Goal: Communication & Community: Answer question/provide support

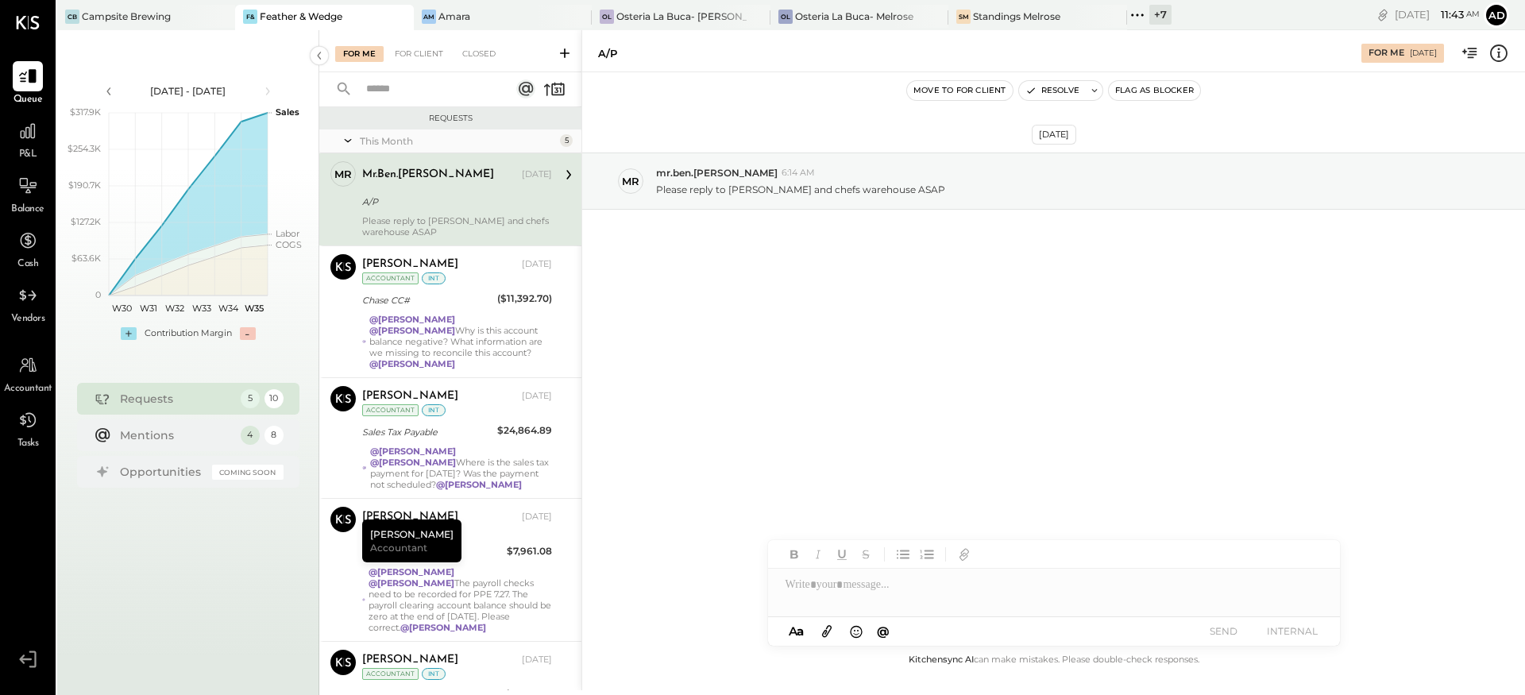
scroll to position [2, 0]
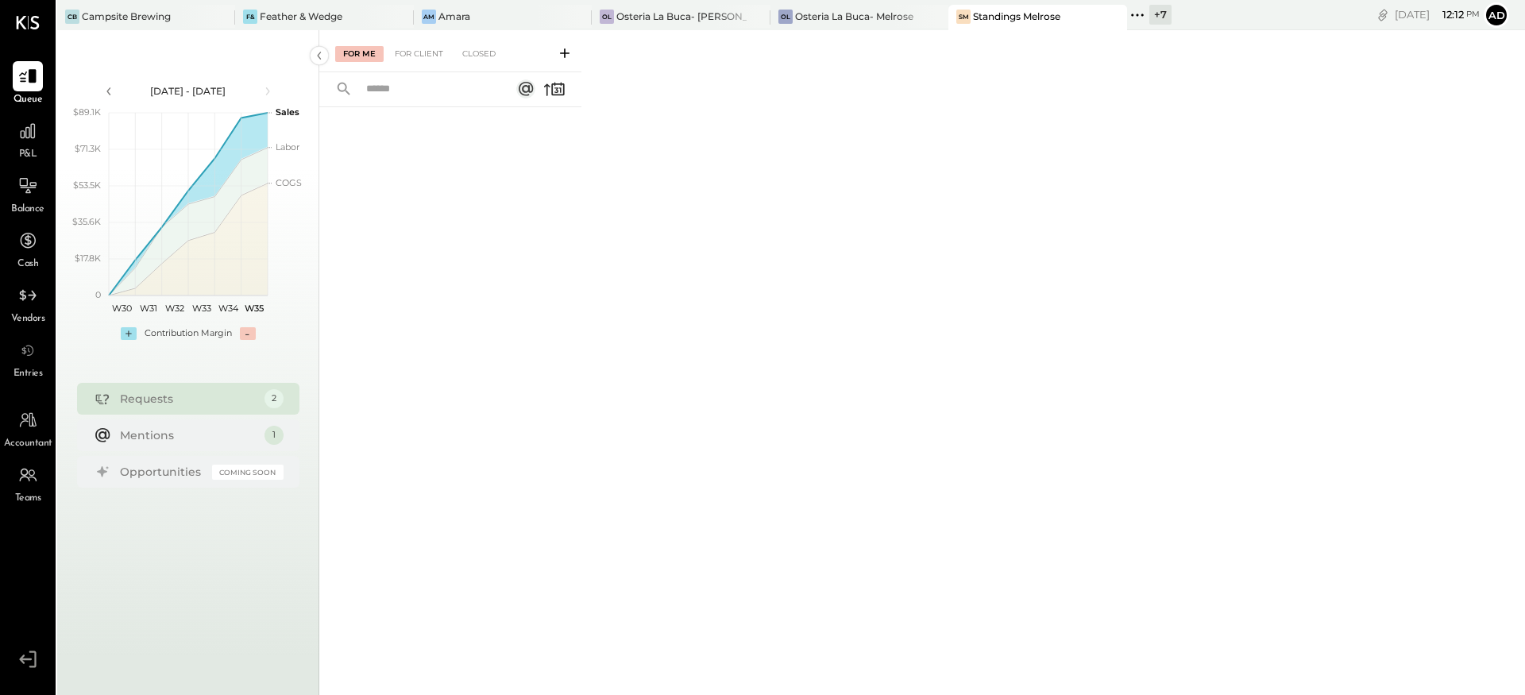
click at [295, 33] on div "Jul 21 - Aug 31, 2025 polygon, polyline { transition: fill-opacity 0.1s, stroke…" at bounding box center [188, 377] width 262 height 695
click at [293, 18] on div "Feather & Wedge" at bounding box center [301, 17] width 83 height 14
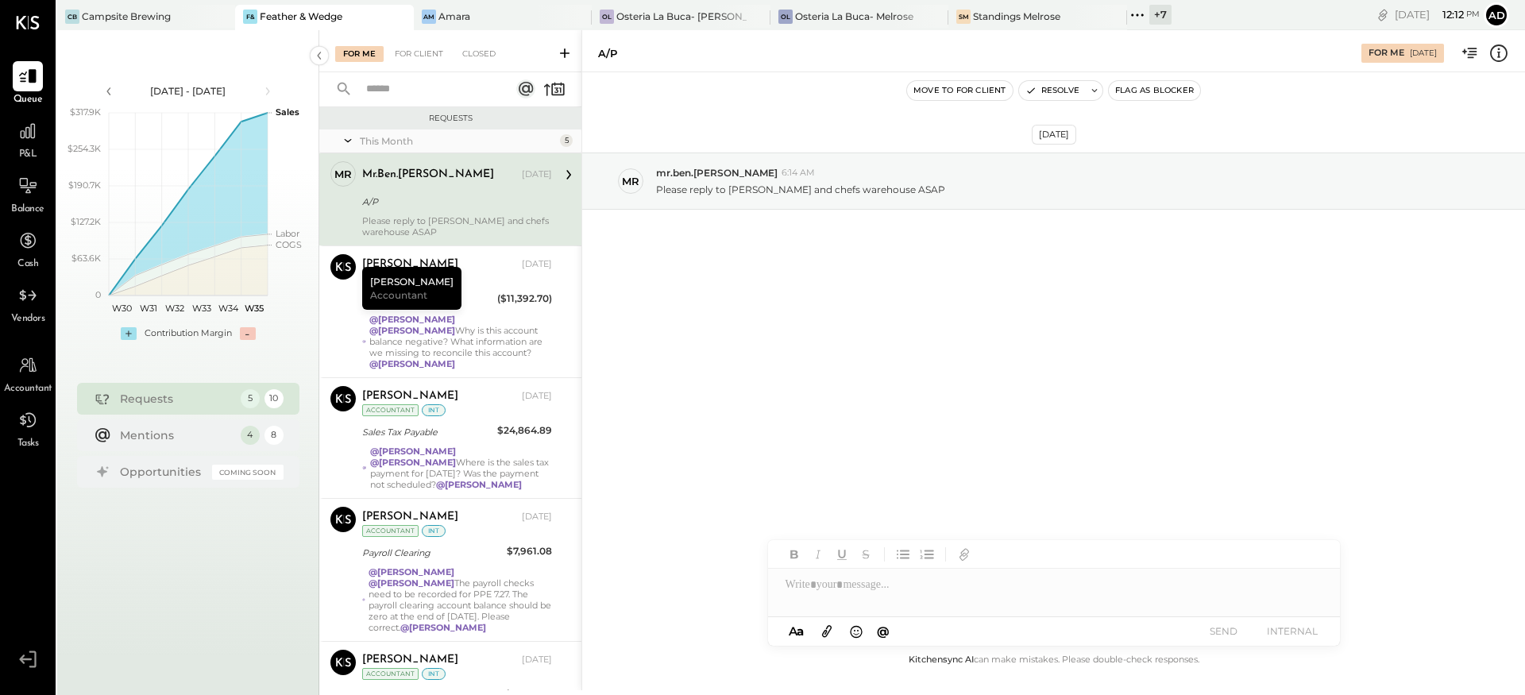
click at [562, 56] on icon at bounding box center [565, 53] width 16 height 16
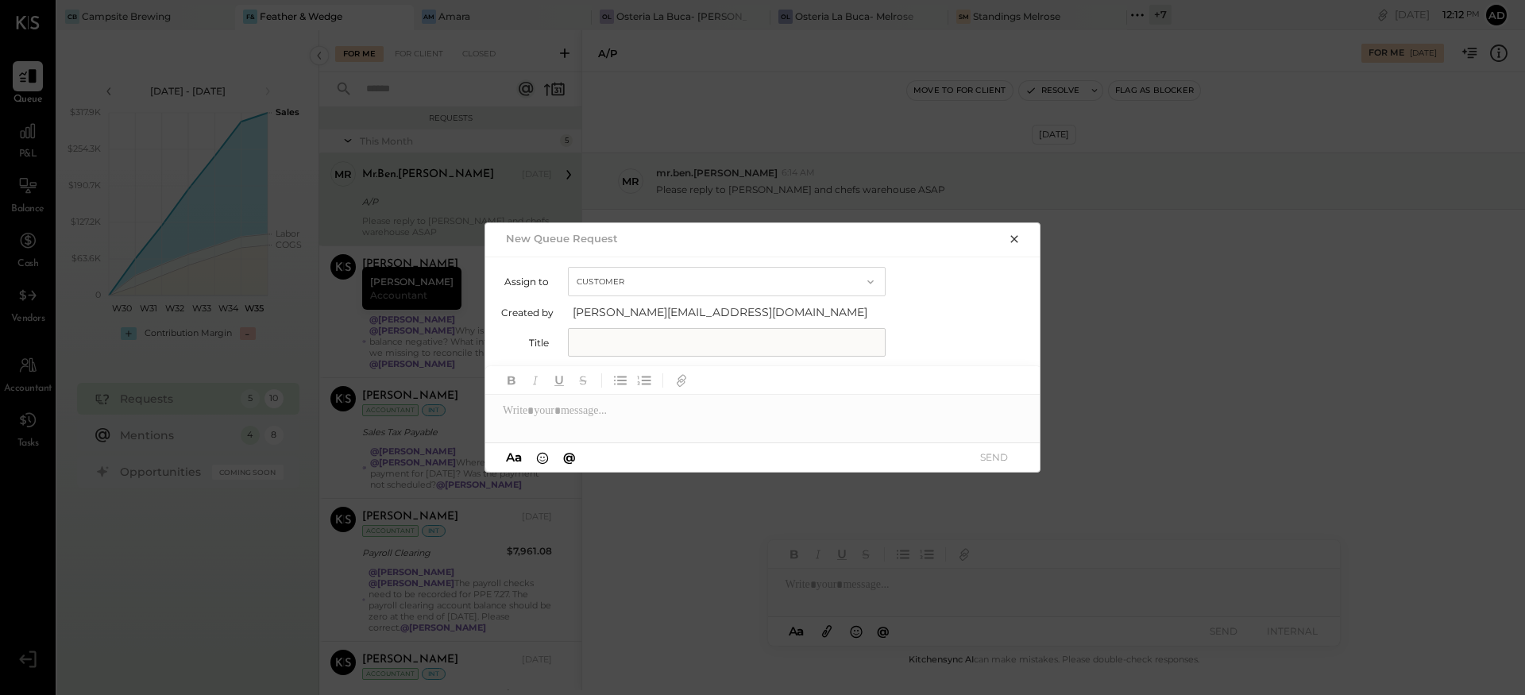
click at [653, 288] on button "Customer" at bounding box center [727, 281] width 318 height 29
click at [941, 278] on div "Assign to Customer Customer Accountant" at bounding box center [763, 281] width 524 height 29
click at [743, 331] on input "text" at bounding box center [727, 342] width 318 height 29
type input "**********"
click at [649, 410] on div at bounding box center [763, 411] width 556 height 32
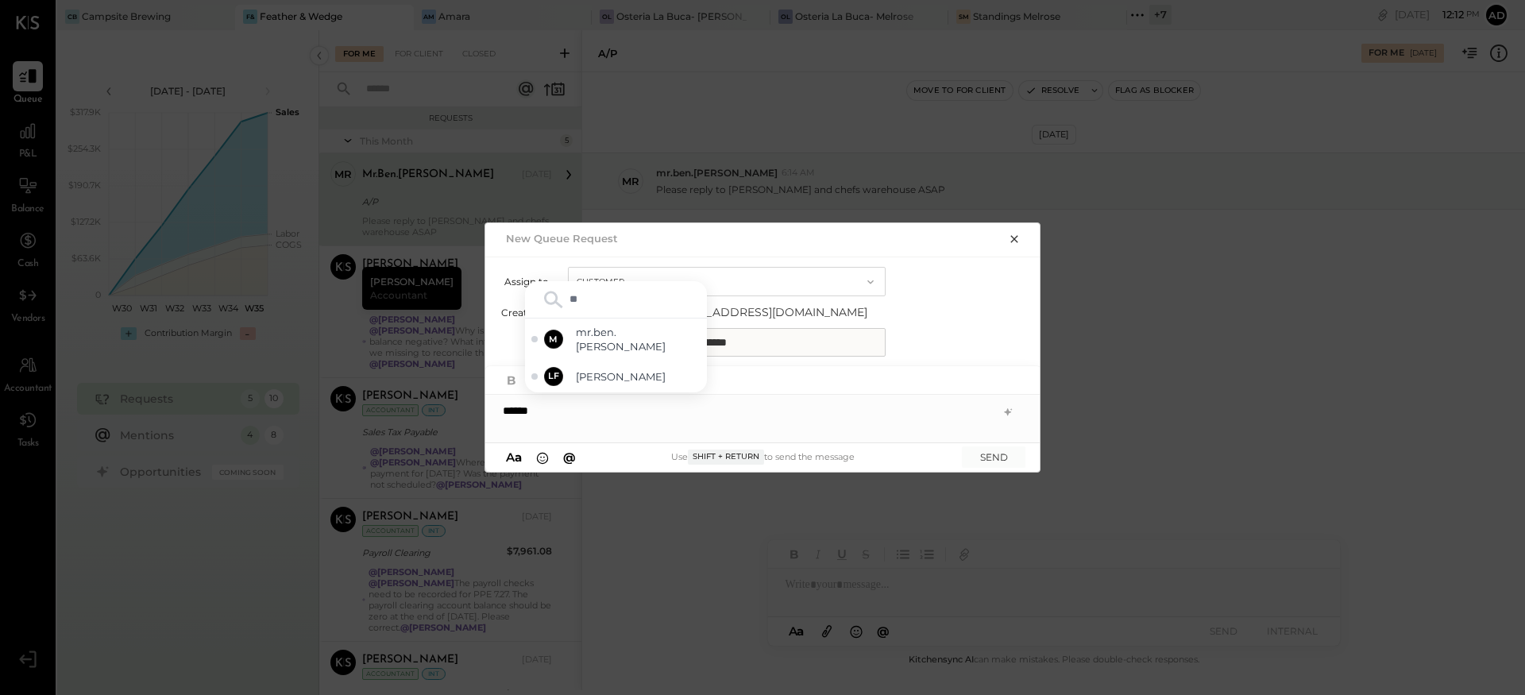
type input "*"
type input "***"
click at [651, 380] on span "mr.ben.[PERSON_NAME]" at bounding box center [638, 371] width 125 height 29
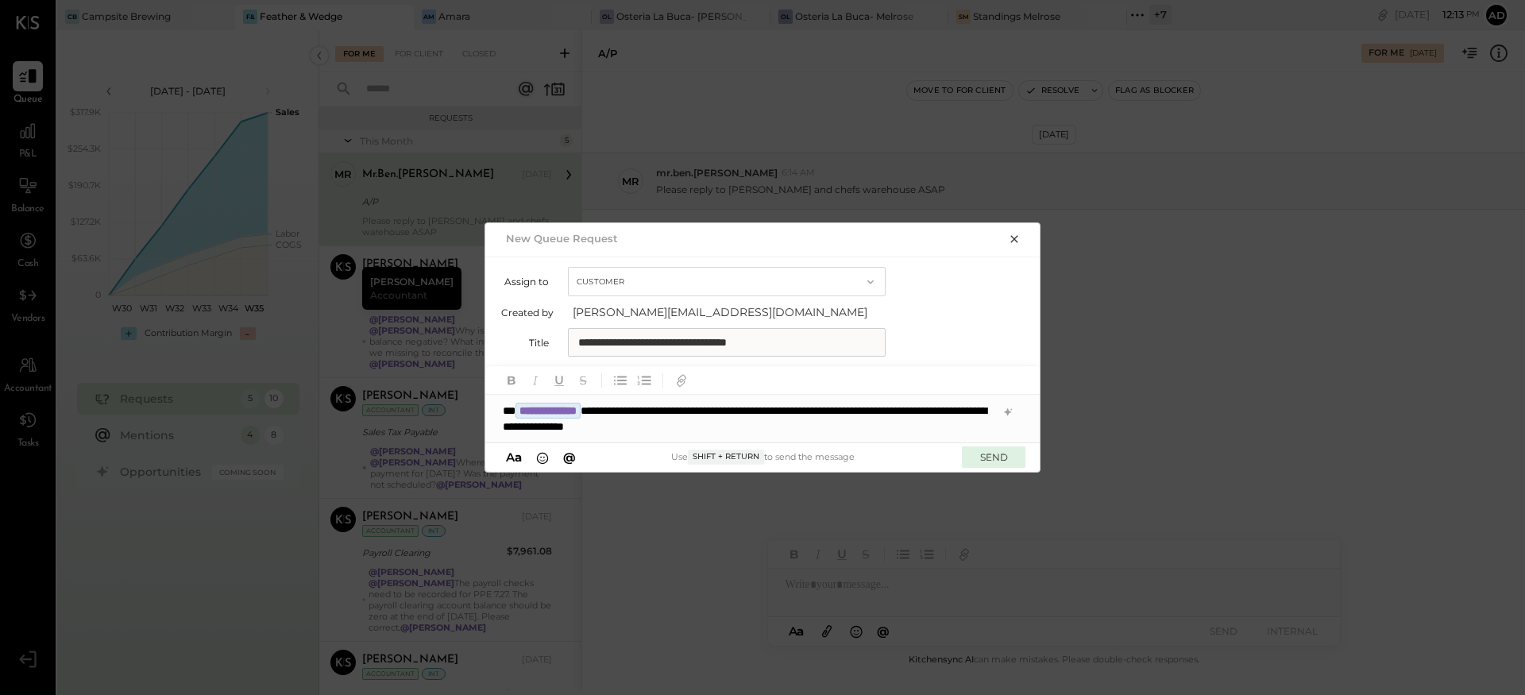
drag, startPoint x: 942, startPoint y: 456, endPoint x: 983, endPoint y: 452, distance: 40.7
click at [944, 455] on div "Use Shift + Return to send the message" at bounding box center [763, 457] width 366 height 14
click at [983, 450] on button "SEND" at bounding box center [994, 456] width 64 height 21
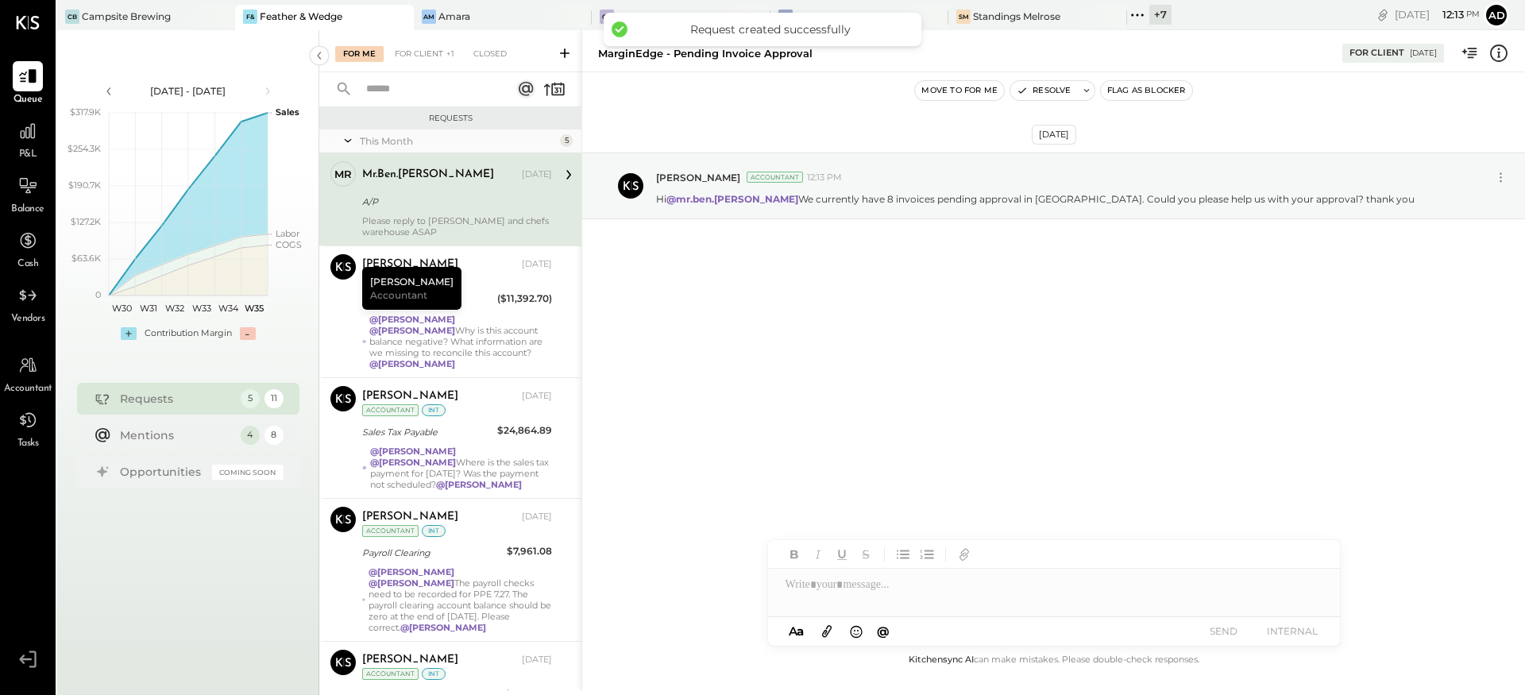
scroll to position [71, 0]
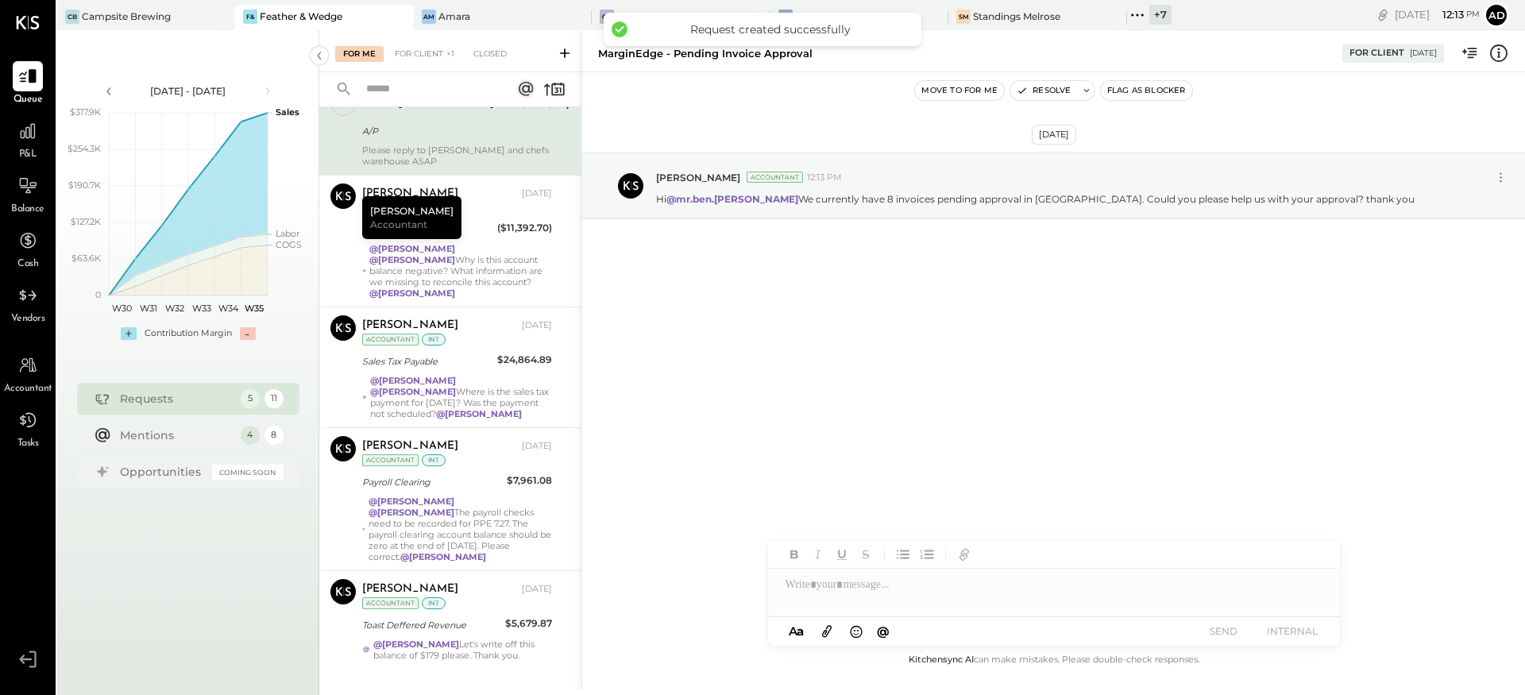
click at [562, 56] on icon at bounding box center [565, 53] width 16 height 16
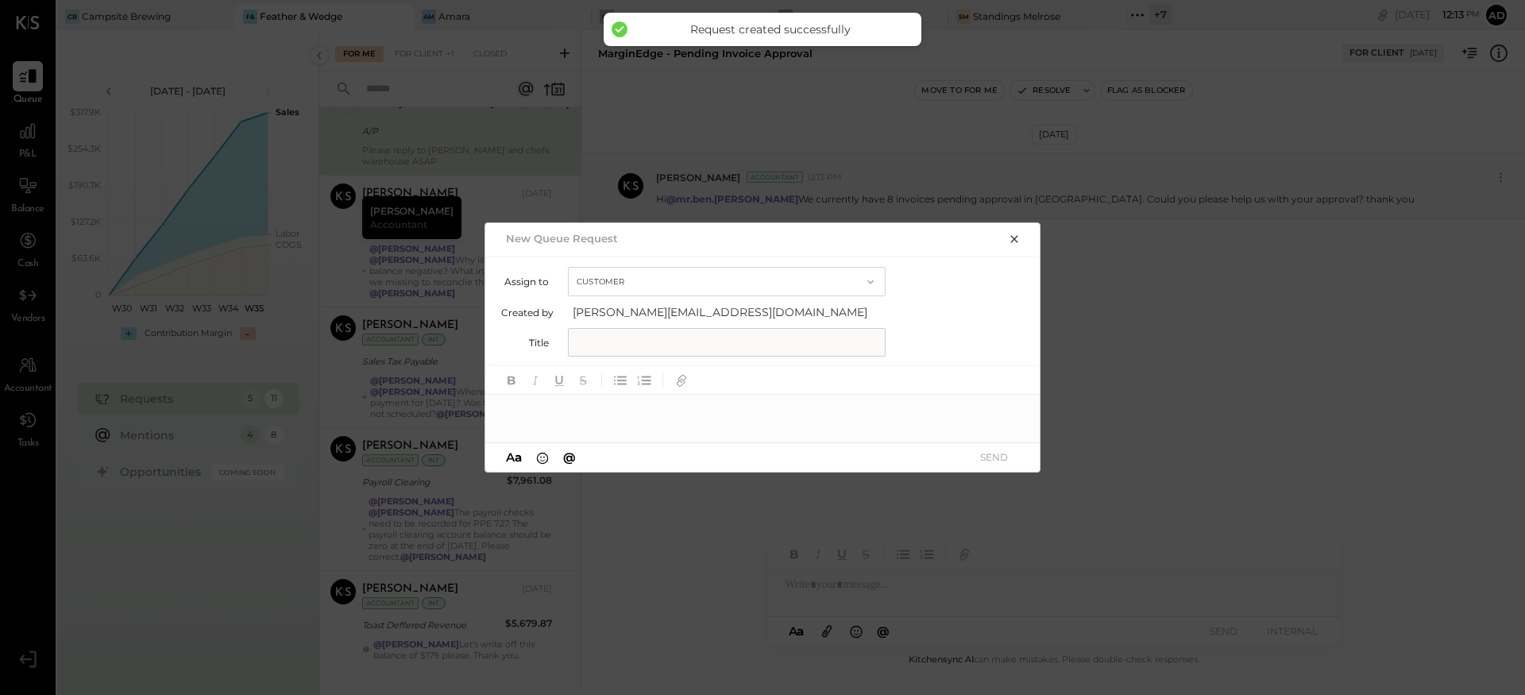
click at [618, 288] on button "Customer" at bounding box center [727, 281] width 318 height 29
click at [956, 294] on div "Assign to Customer Customer Accountant" at bounding box center [763, 281] width 524 height 29
click at [705, 341] on input "text" at bounding box center [727, 342] width 318 height 29
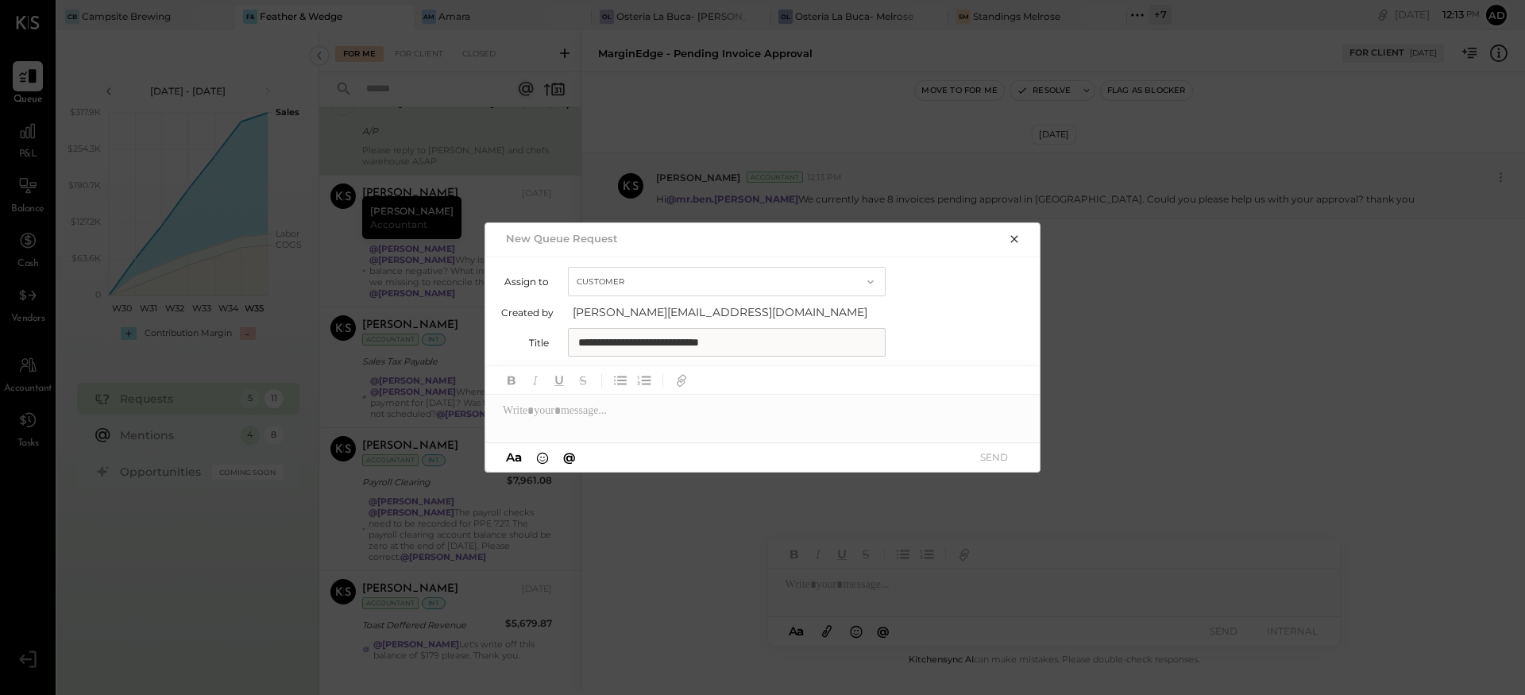
type input "**********"
click at [649, 404] on div at bounding box center [763, 411] width 556 height 32
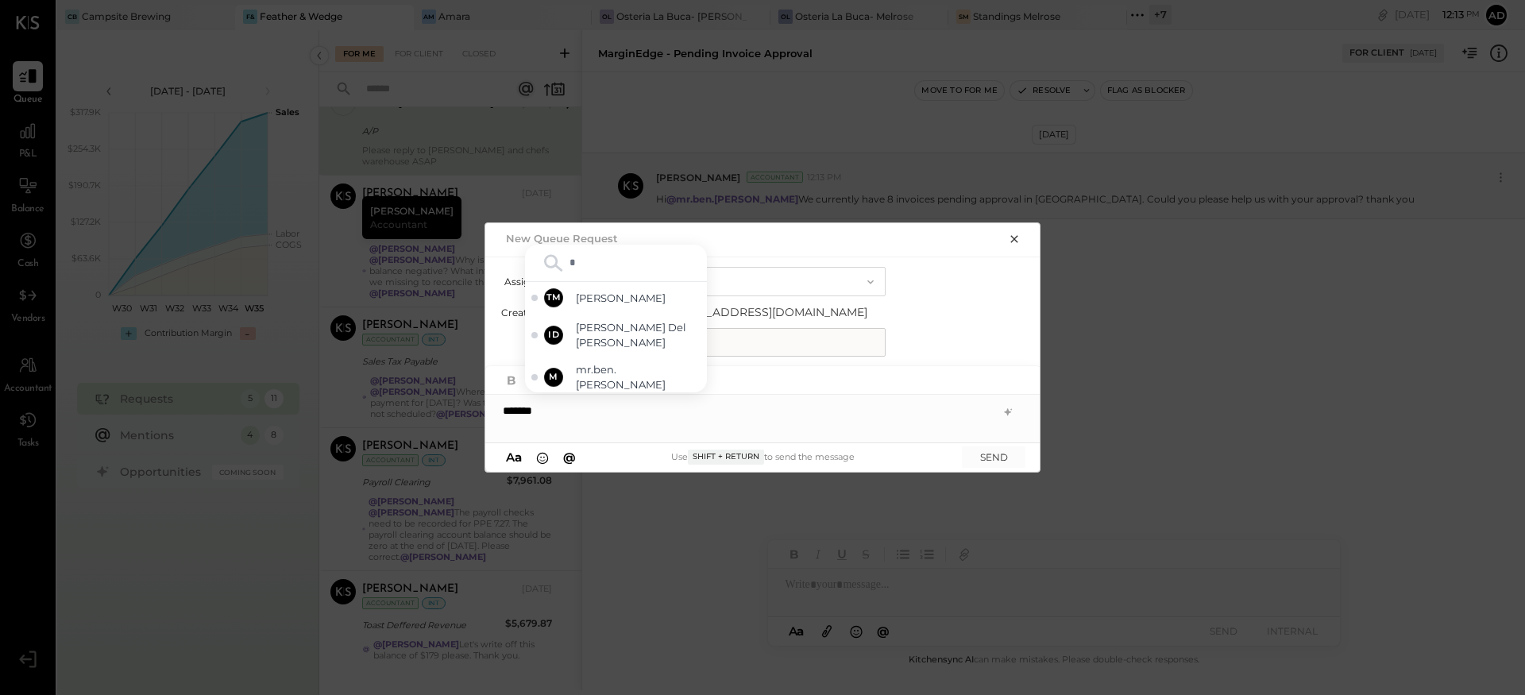
type input "**"
click at [649, 375] on span "mr.ben.[PERSON_NAME]" at bounding box center [638, 371] width 125 height 29
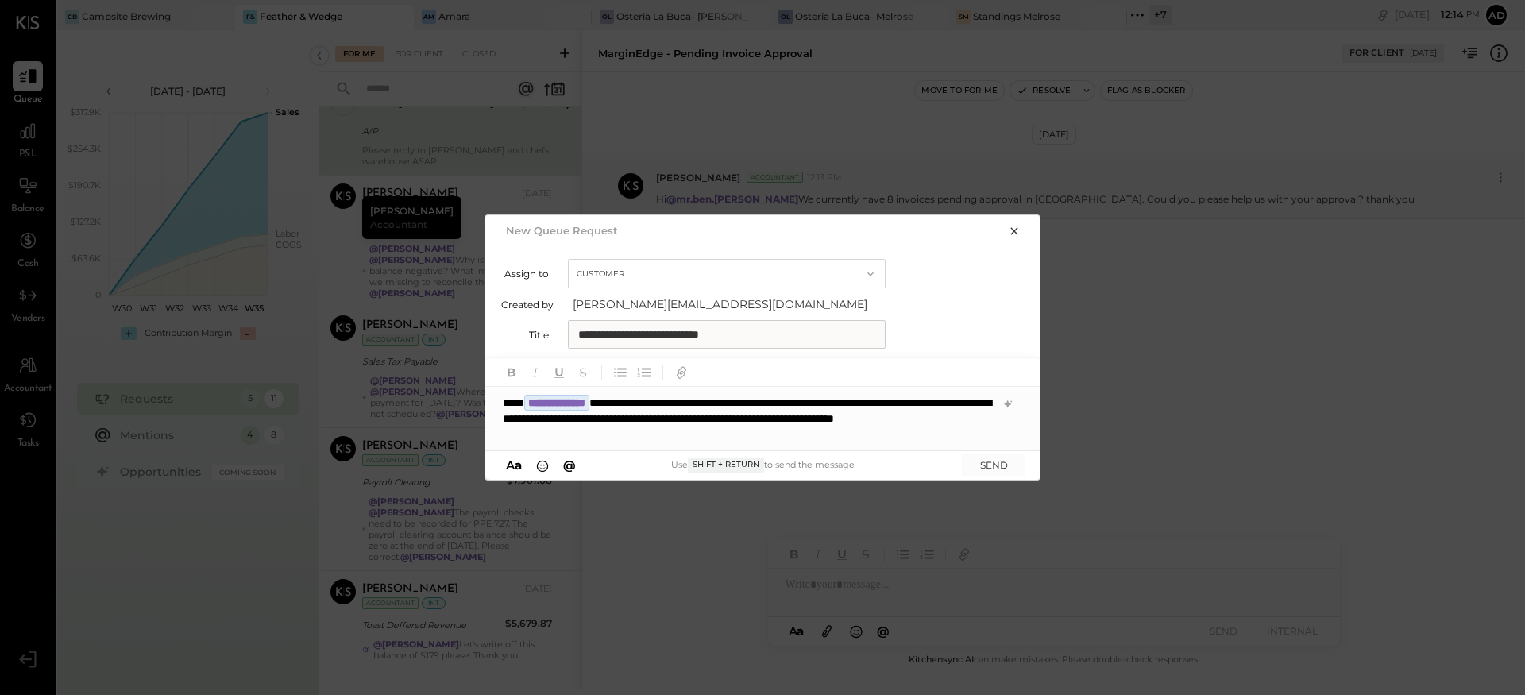
click at [918, 423] on div "**********" at bounding box center [763, 419] width 556 height 64
click at [983, 461] on button "SEND" at bounding box center [994, 464] width 64 height 21
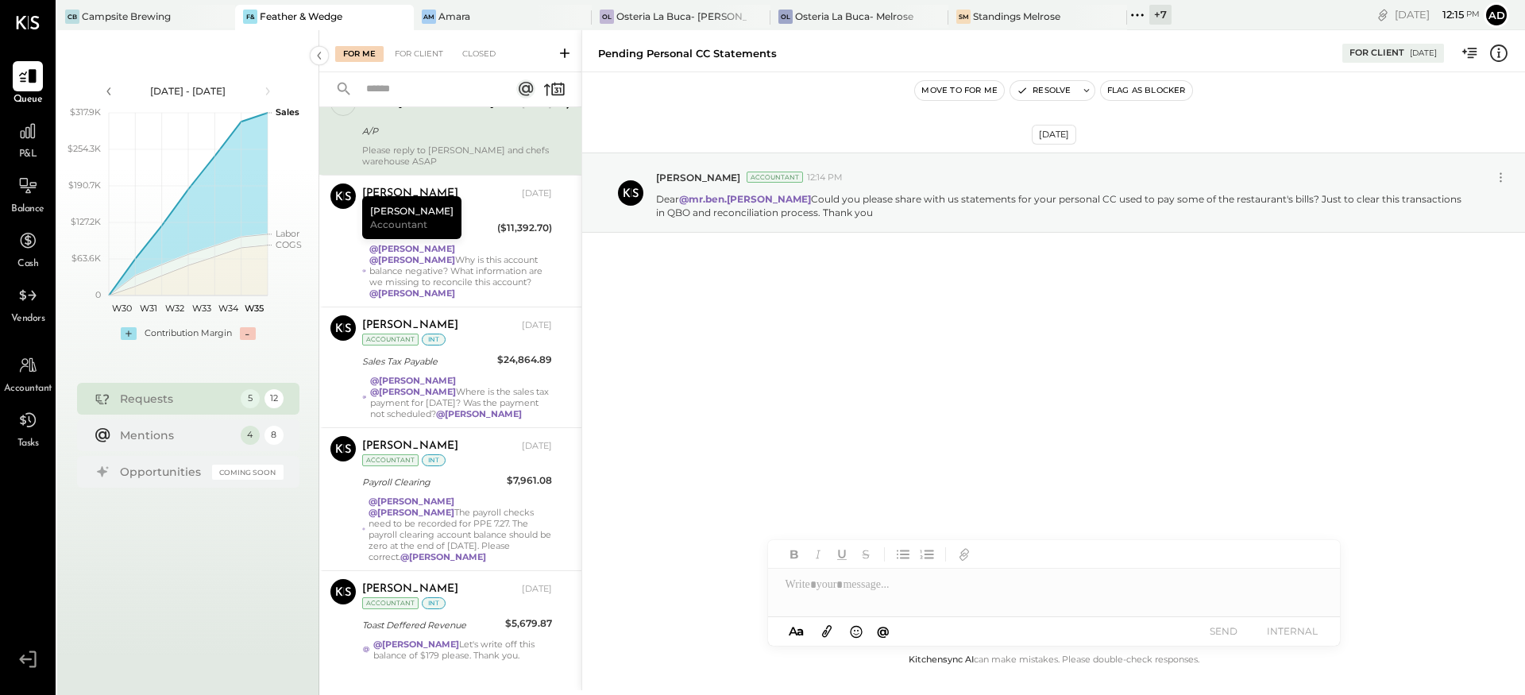
click at [968, 377] on div "Aug 29th, 2025 Adolfo Rodriguez Accountant 12:14 PM Dear @mr.ben.kaplan Could y…" at bounding box center [1053, 361] width 943 height 578
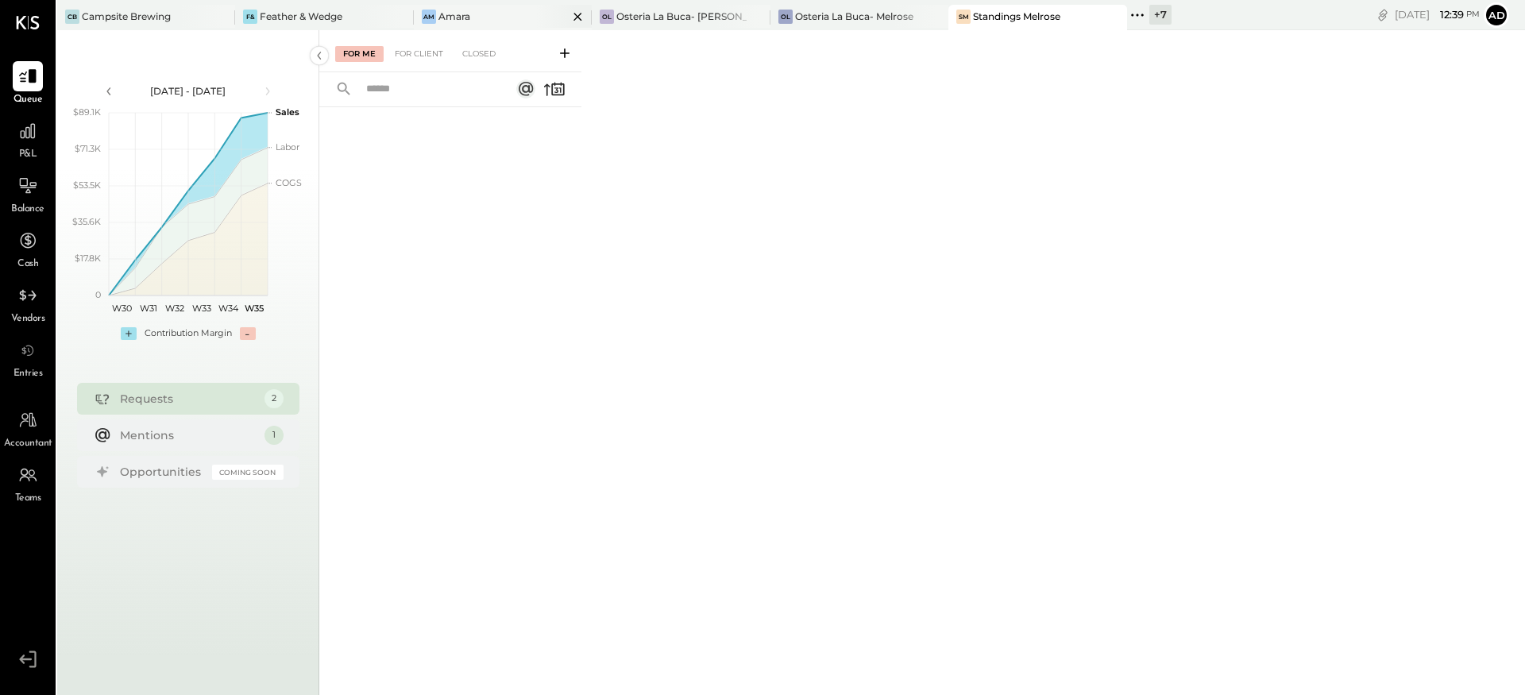
click at [520, 22] on div "Am Amara" at bounding box center [491, 17] width 154 height 14
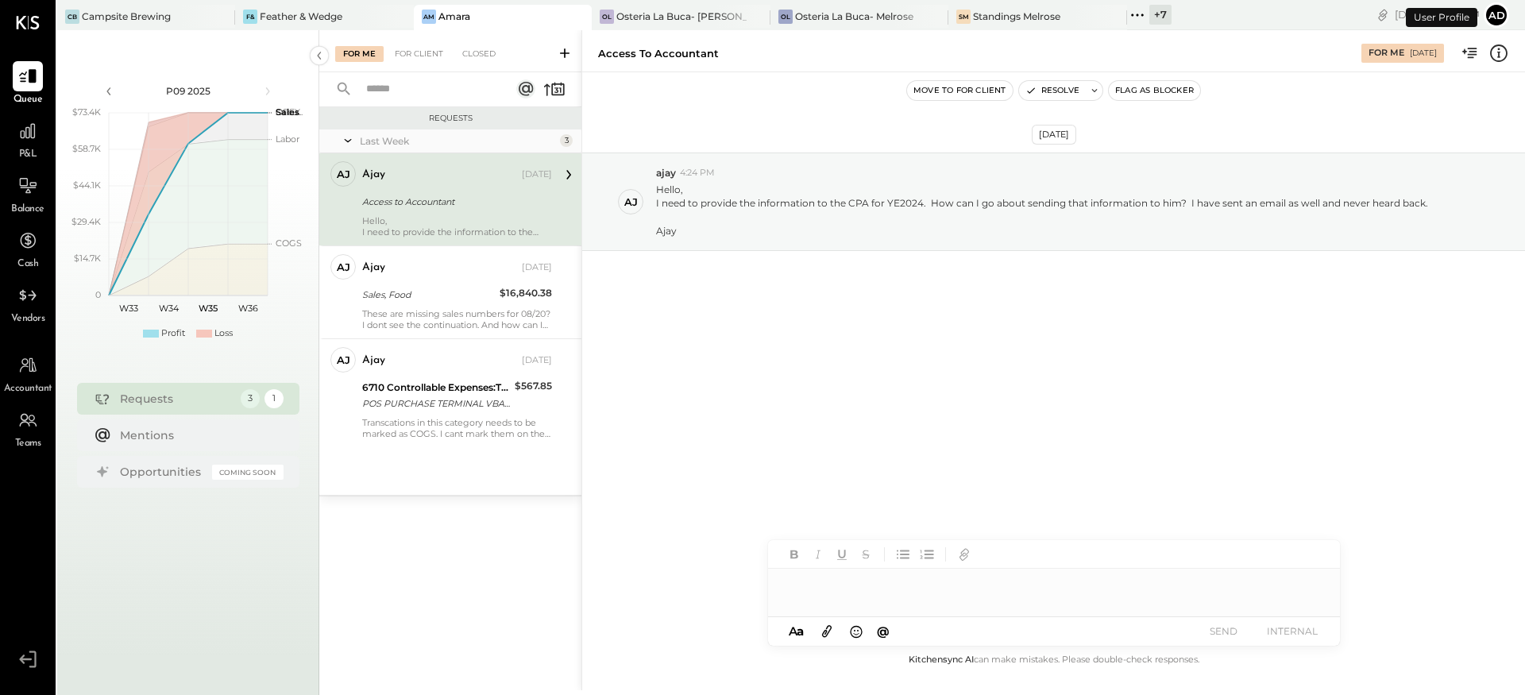
click at [694, 335] on div "Aug 27th, 2025 aj ajay 4:24 PM Hello, I need to provide the information to the …" at bounding box center [1053, 241] width 943 height 258
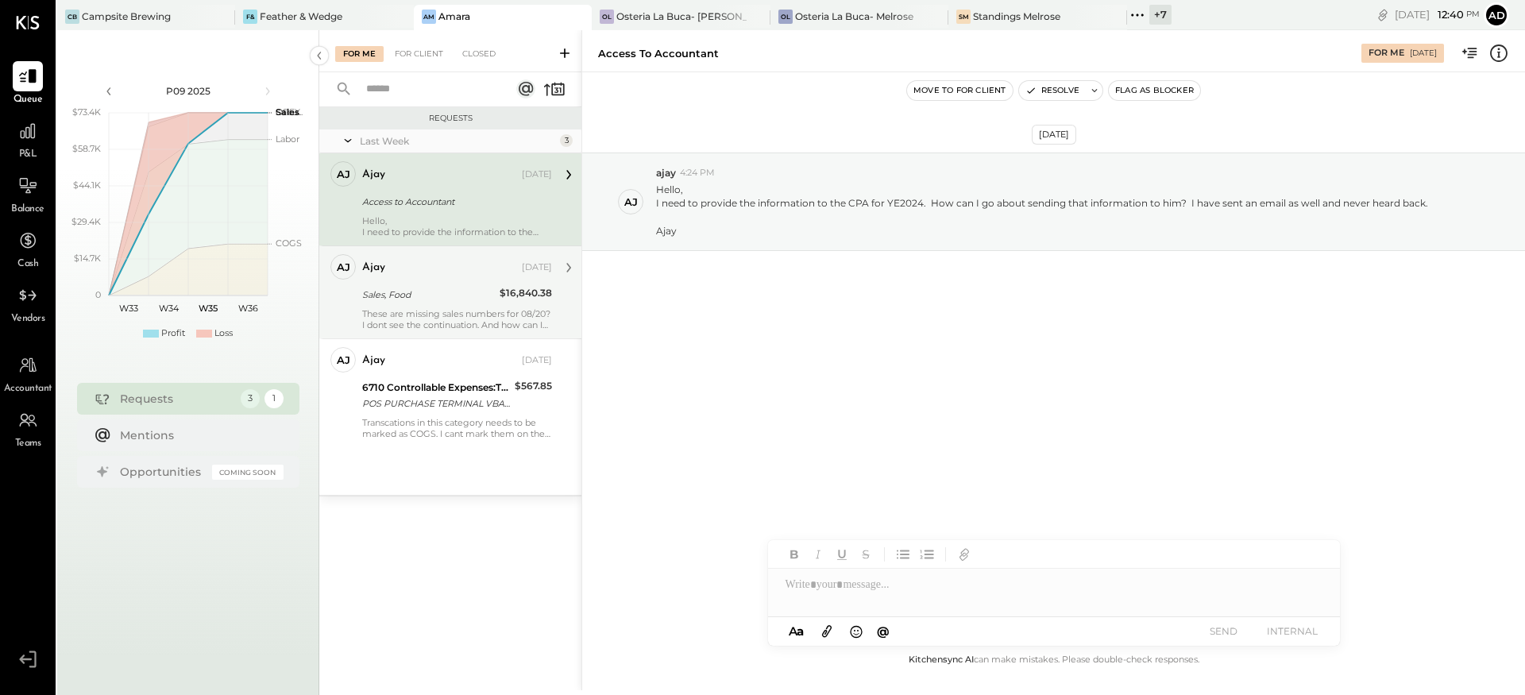
click at [450, 302] on div "Sales, Food" at bounding box center [428, 295] width 133 height 16
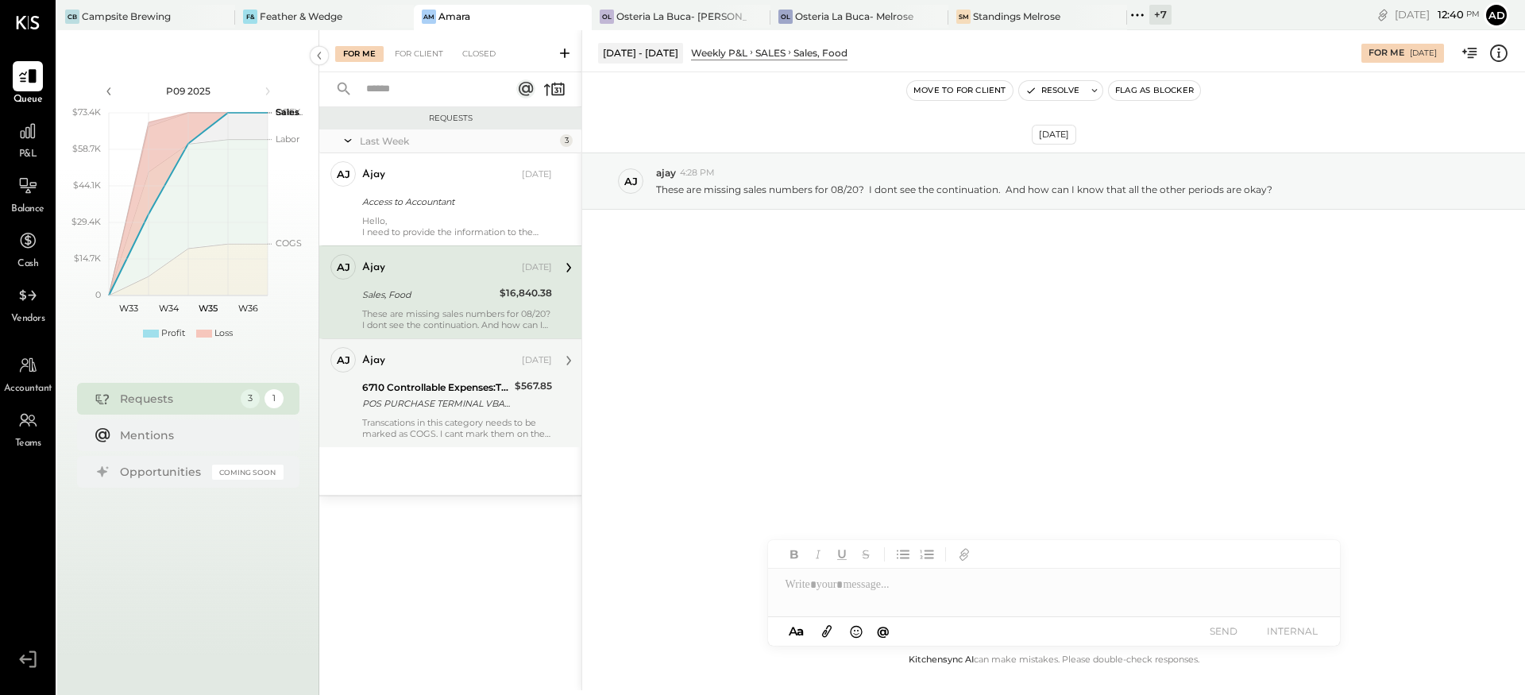
click at [470, 404] on div "POS PURCHASE TERMINAL VBASE 2 TST* BAVEL LOS" at bounding box center [436, 404] width 148 height 16
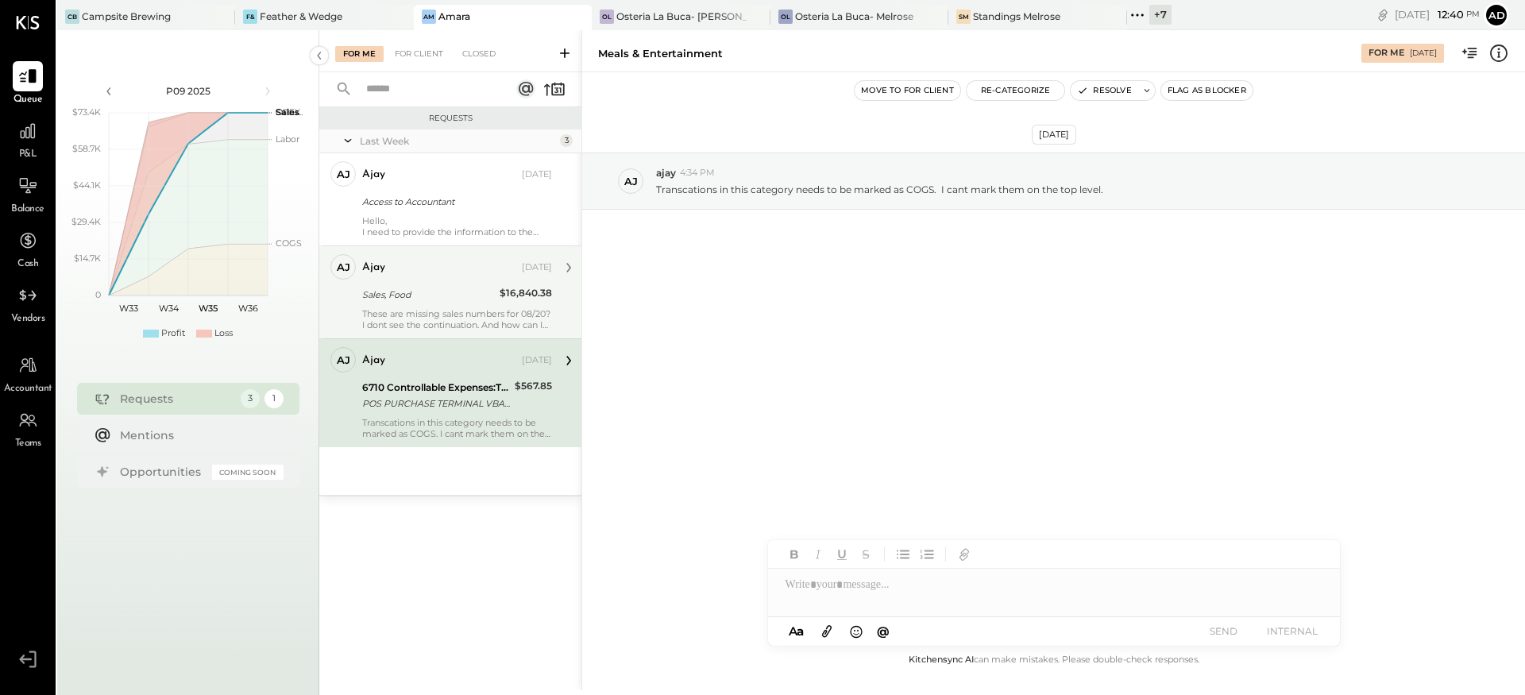
click at [479, 311] on div "These are missing sales numbers for 08/20? I dont see the continuation. And how…" at bounding box center [457, 319] width 190 height 22
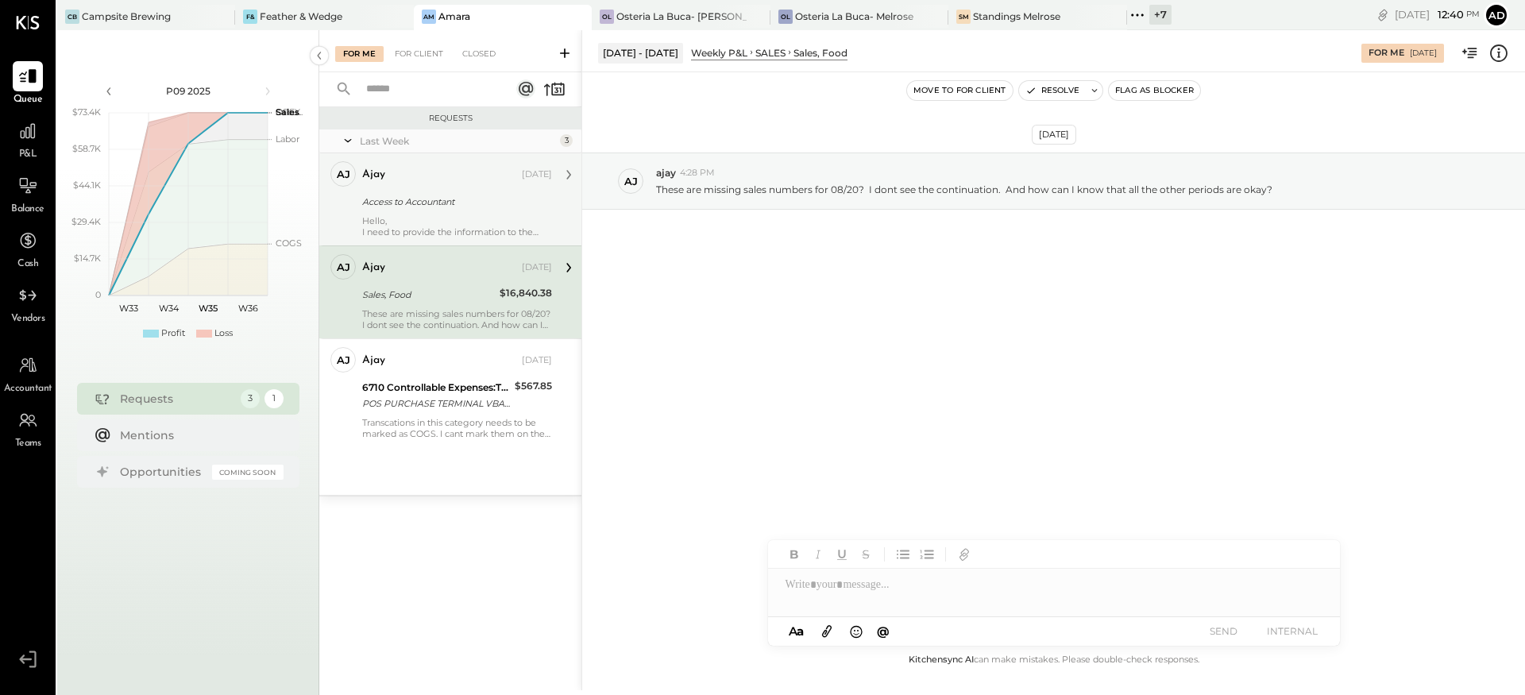
click at [469, 221] on div "Hello, I need to provide the information to the CPA for YE2024. How can I go ab…" at bounding box center [457, 226] width 190 height 22
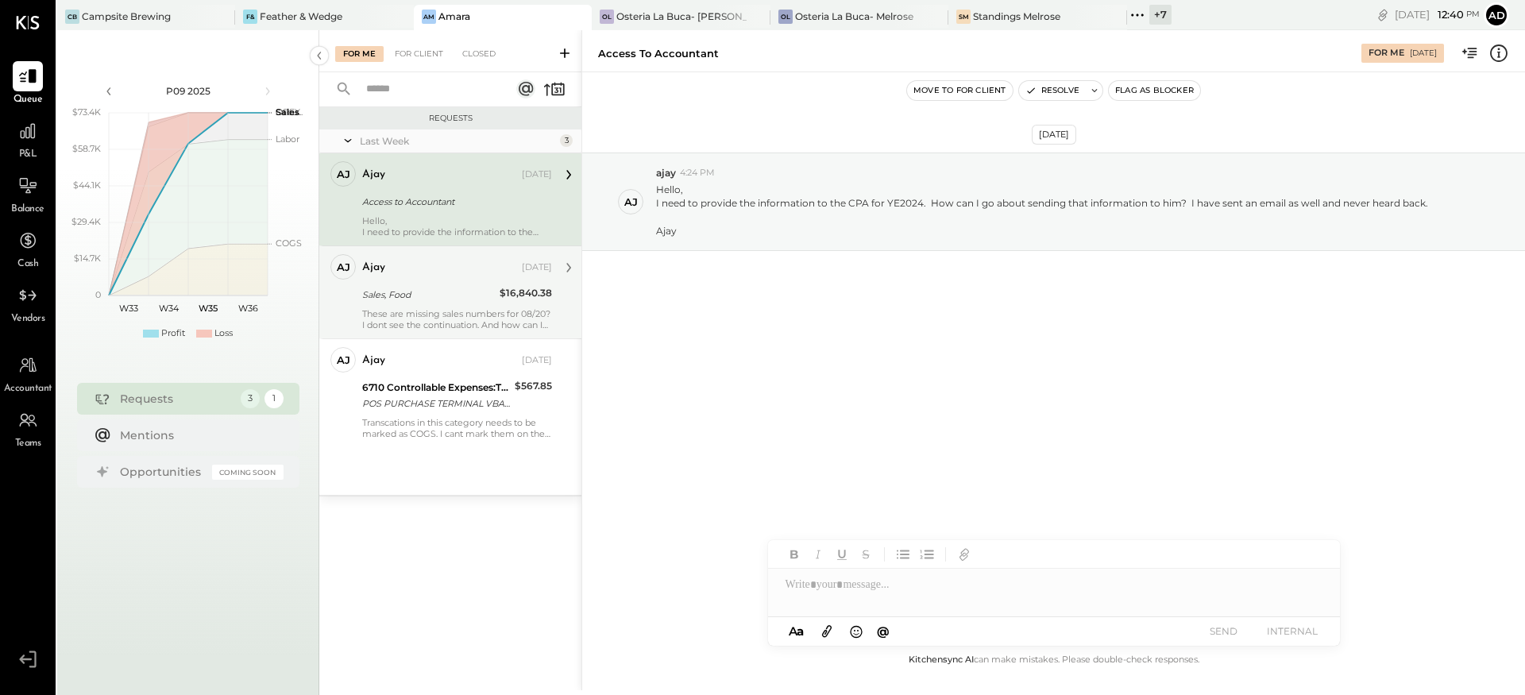
click at [803, 366] on div "Aug 27th, 2025 aj ajay 4:24 PM Hello, I need to provide the information to the …" at bounding box center [1053, 241] width 943 height 258
click at [877, 327] on div "Aug 27th, 2025 aj ajay 4:24 PM Hello, I need to provide the information to the …" at bounding box center [1053, 241] width 943 height 258
